Goal: Transaction & Acquisition: Purchase product/service

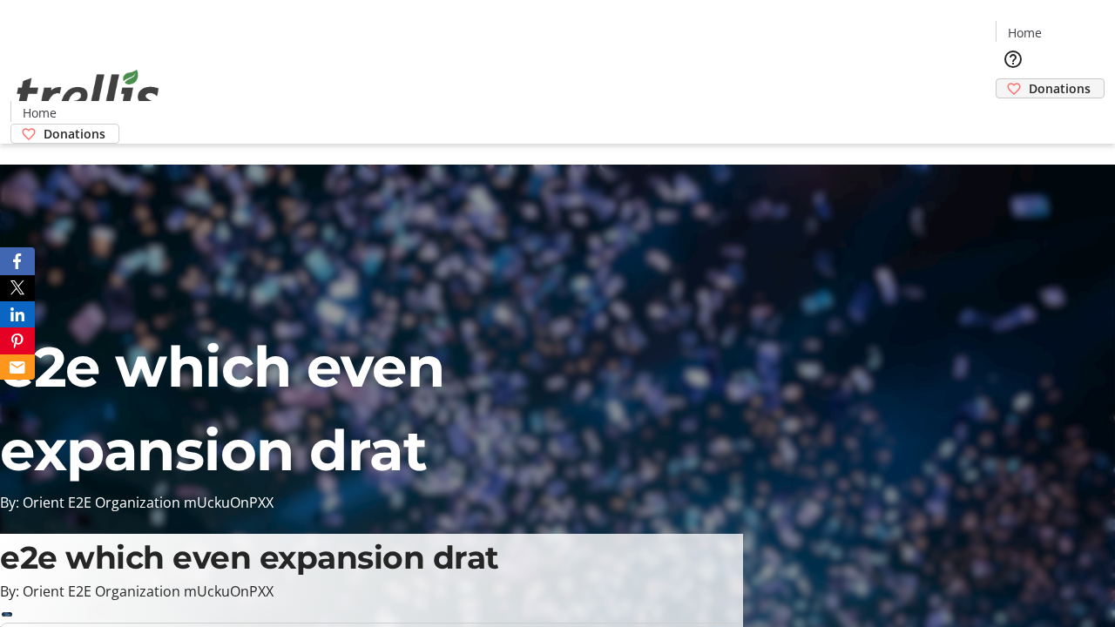
click at [1029, 79] on span "Donations" at bounding box center [1060, 88] width 62 height 18
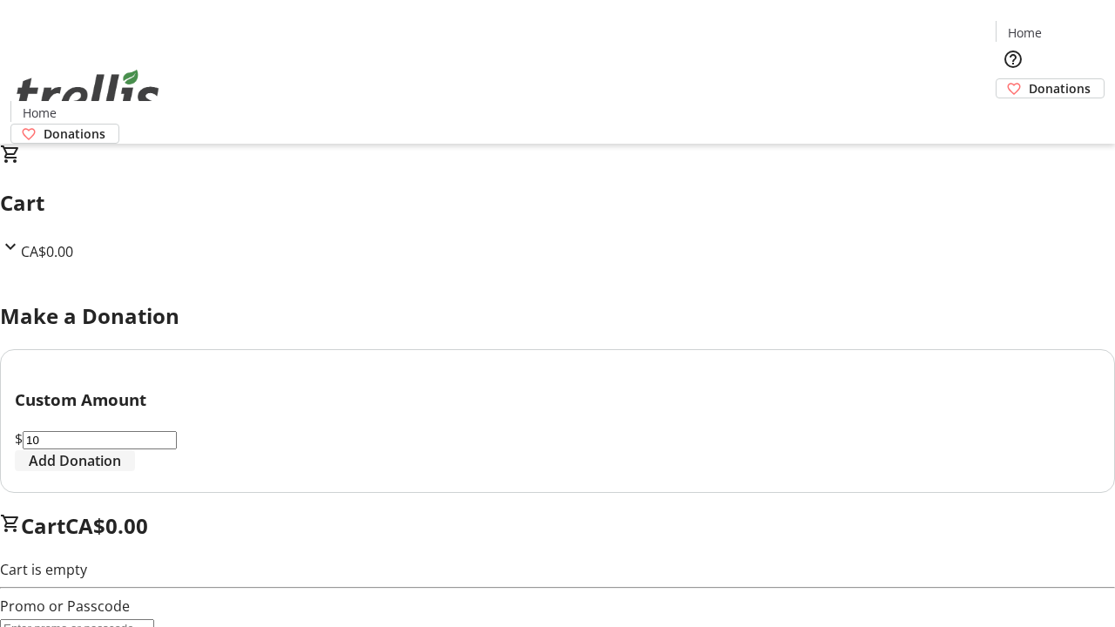
click at [121, 471] on span "Add Donation" at bounding box center [75, 460] width 92 height 21
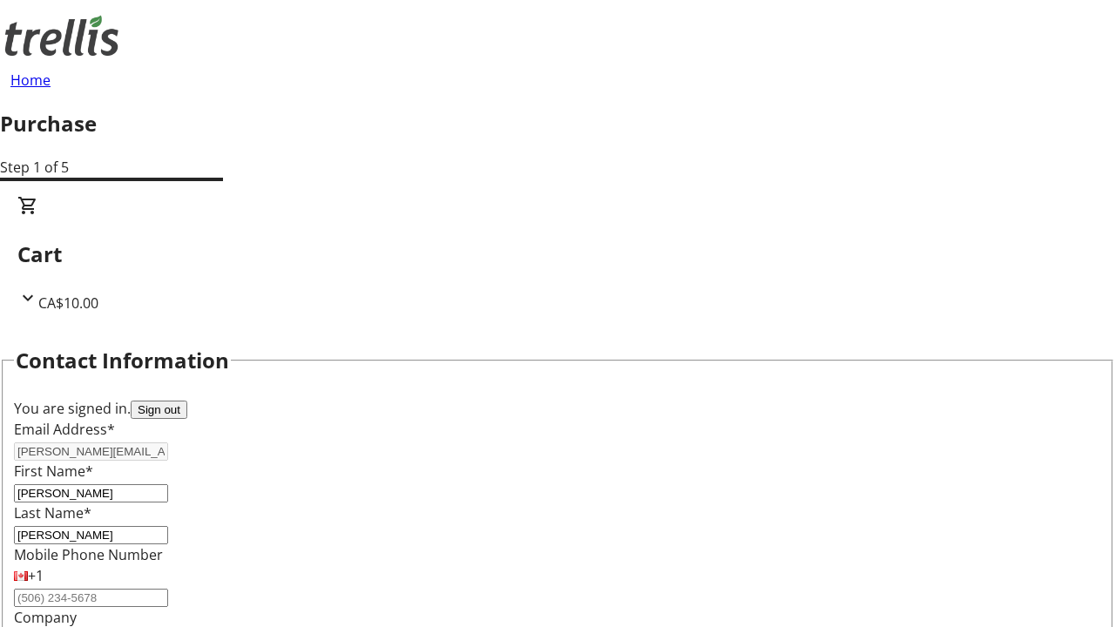
select select "CA"
type input "[STREET_ADDRESS][PERSON_NAME]"
type input "Kelowna"
select select "BC"
type input "Kelowna"
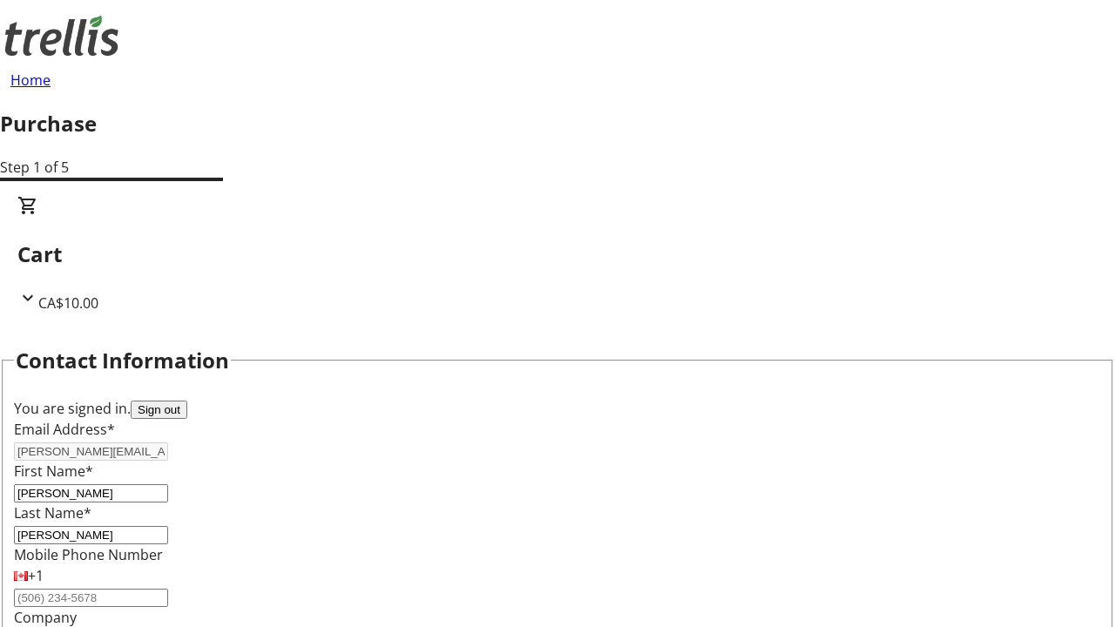
type input "V1Y 0C2"
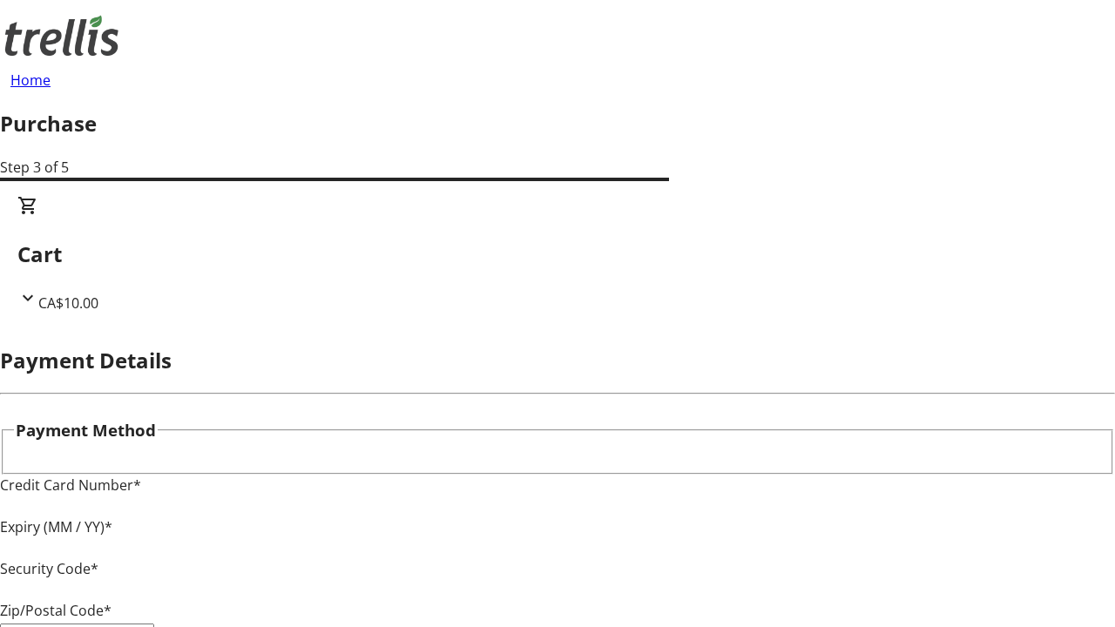
type input "V1Y 0C2"
